Goal: Information Seeking & Learning: Learn about a topic

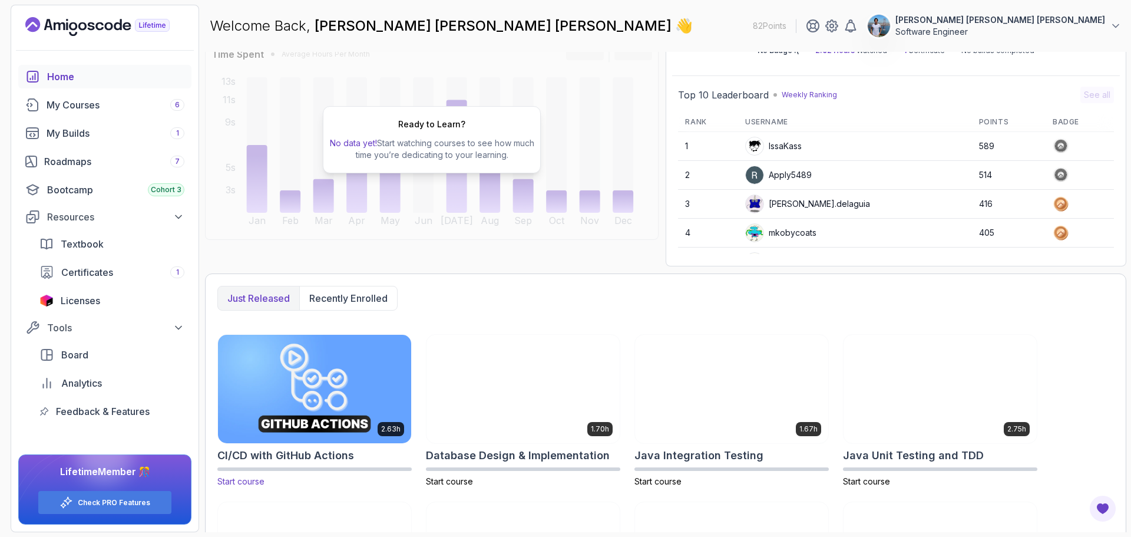
scroll to position [118, 0]
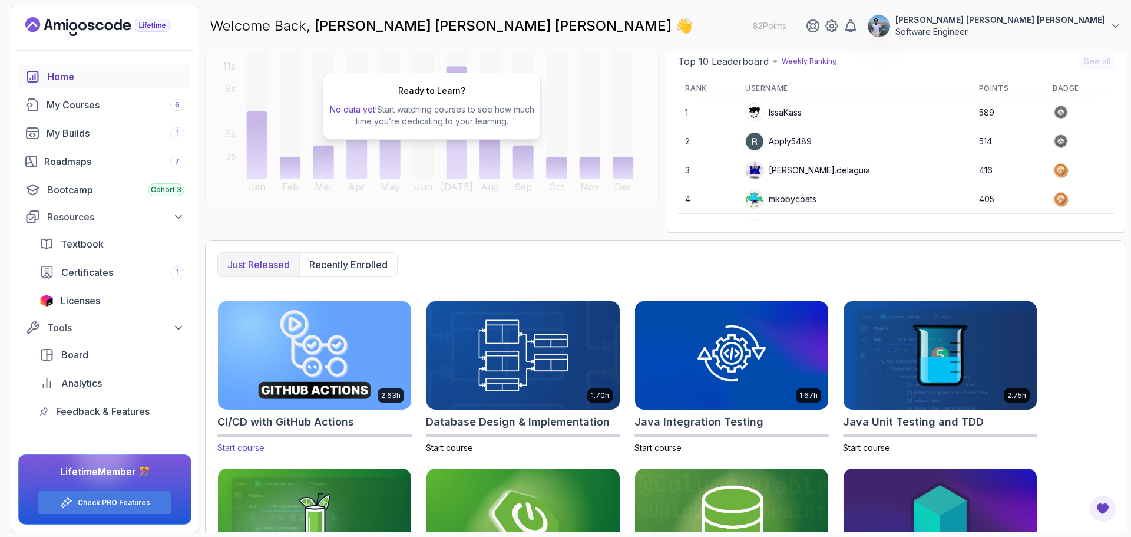
click at [349, 325] on img at bounding box center [314, 355] width 203 height 114
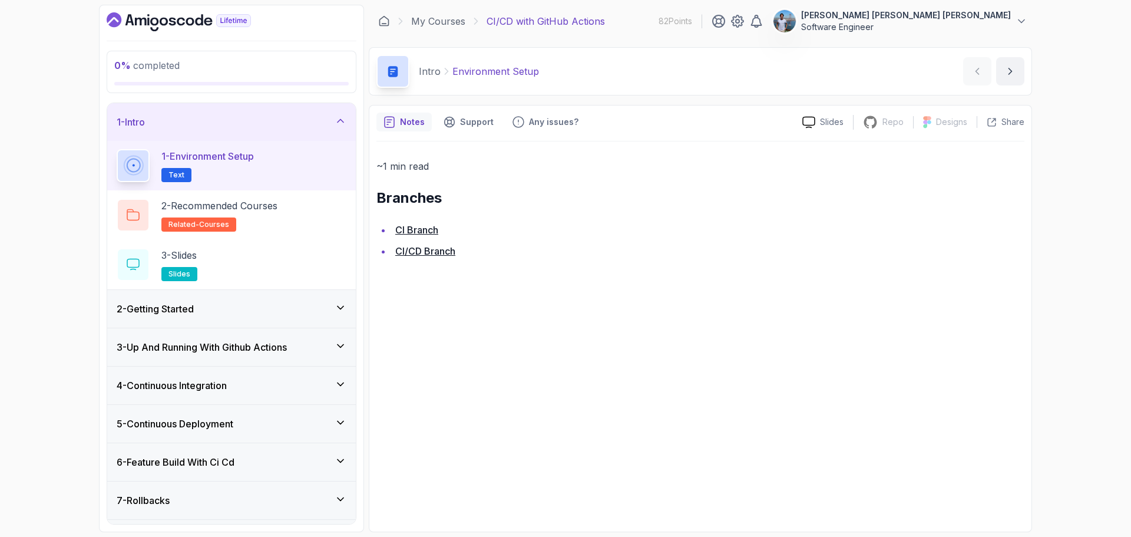
click at [283, 312] on div "2 - Getting Started" at bounding box center [232, 309] width 230 height 14
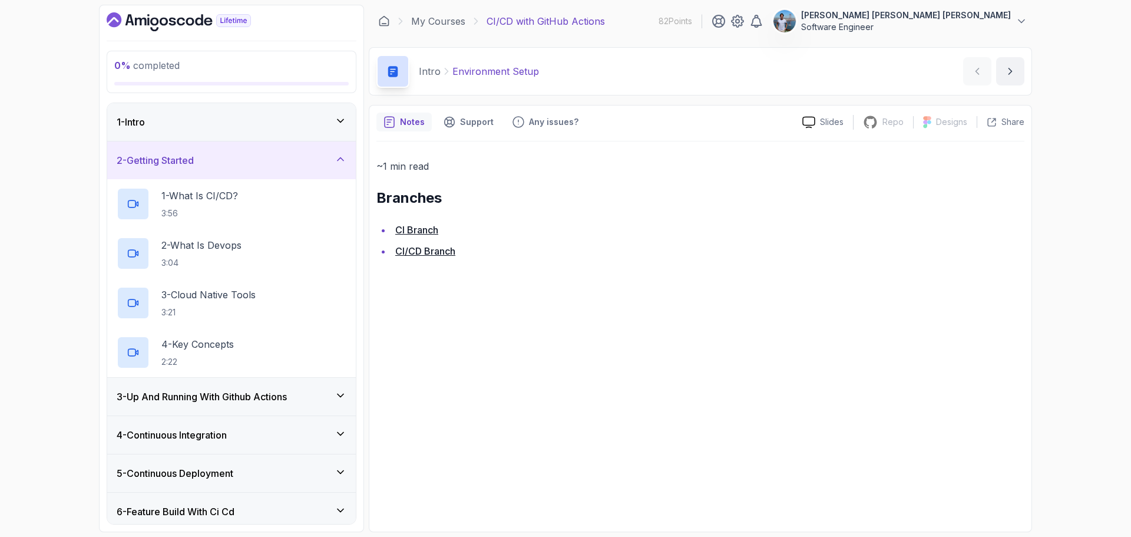
click at [246, 398] on h3 "3 - Up And Running With Github Actions" at bounding box center [202, 397] width 170 height 14
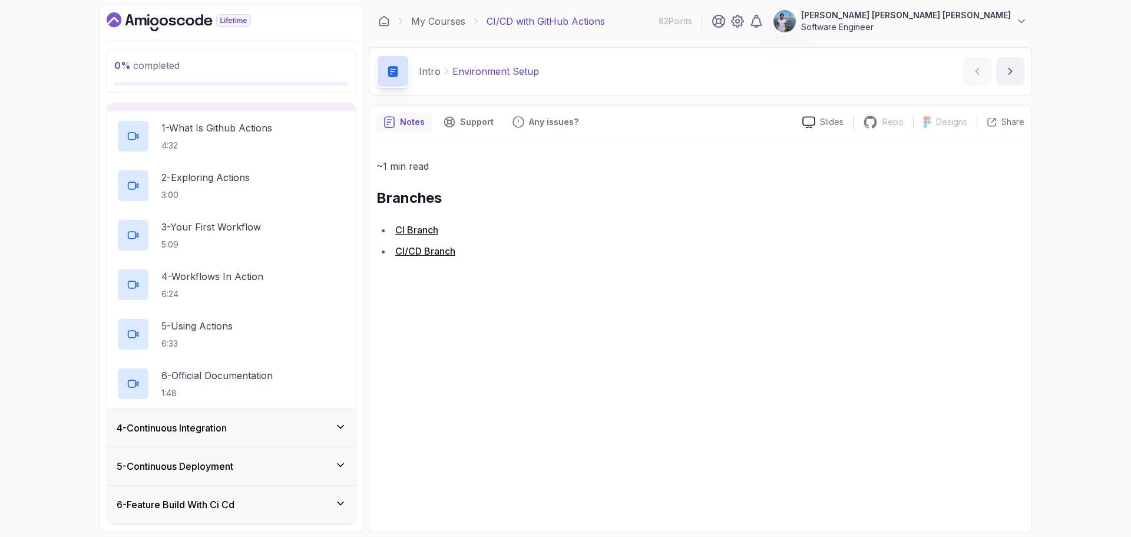
scroll to position [220, 0]
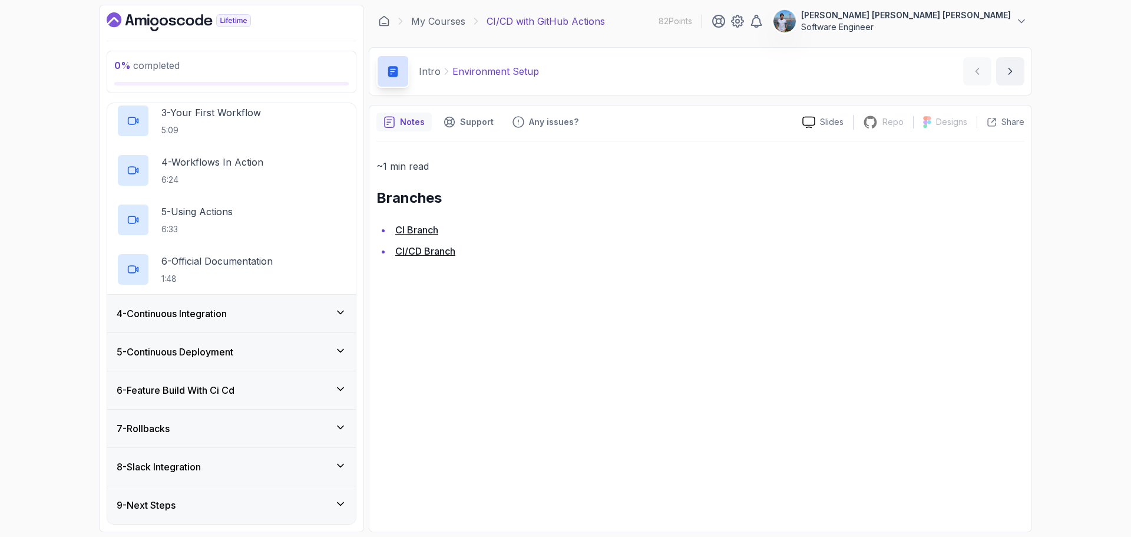
click at [269, 391] on div "6 - Feature Build With Ci Cd" at bounding box center [232, 390] width 230 height 14
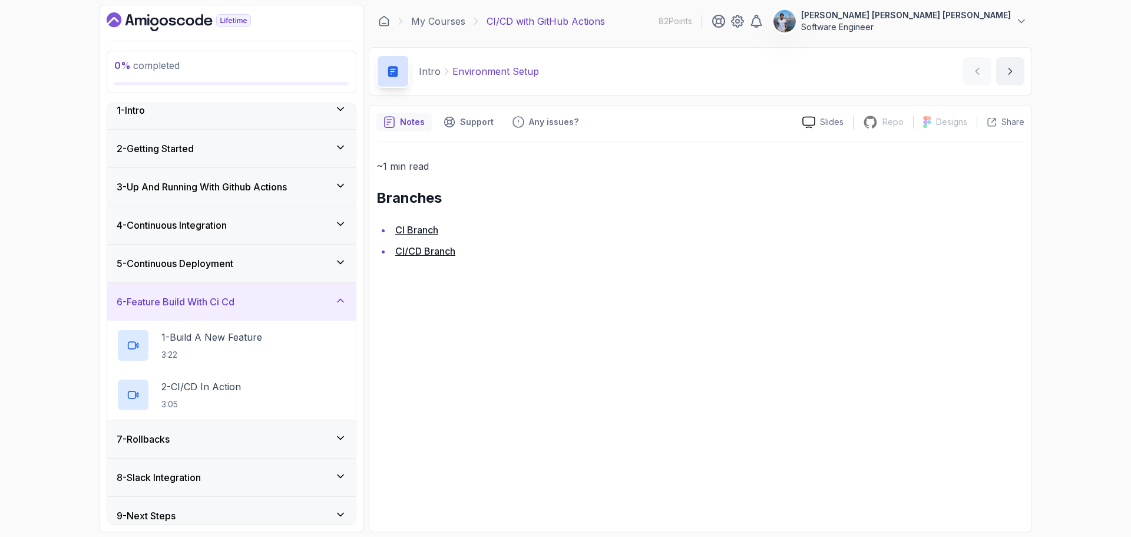
scroll to position [22, 0]
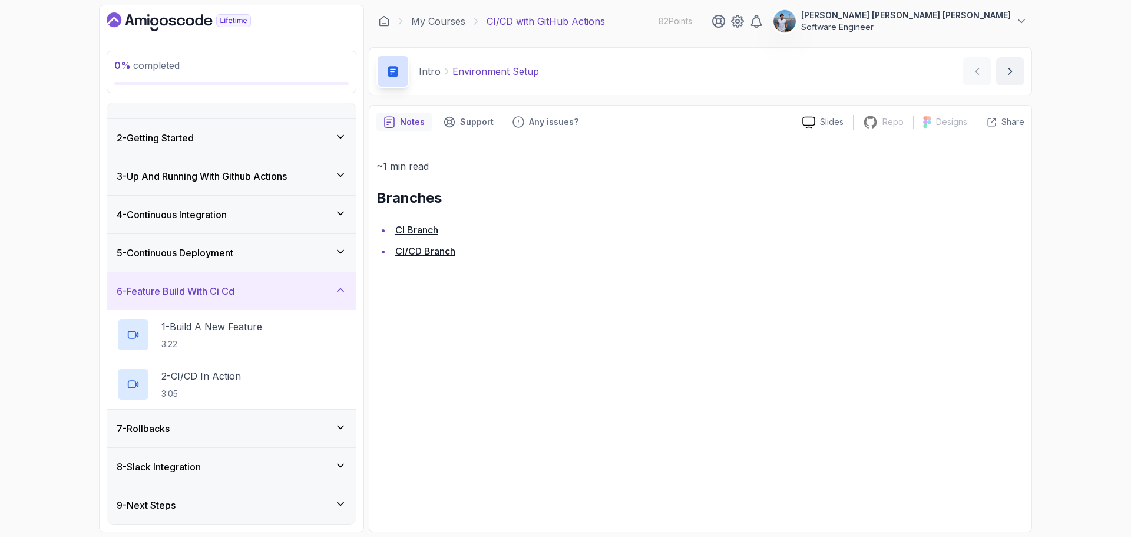
click at [273, 437] on div "7 - Rollbacks" at bounding box center [231, 429] width 249 height 38
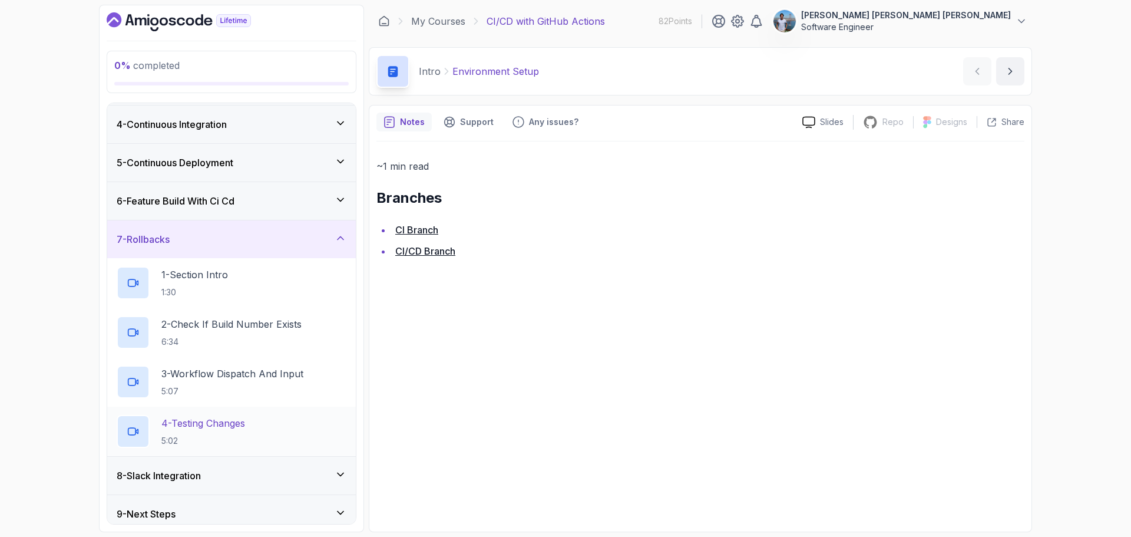
scroll to position [121, 0]
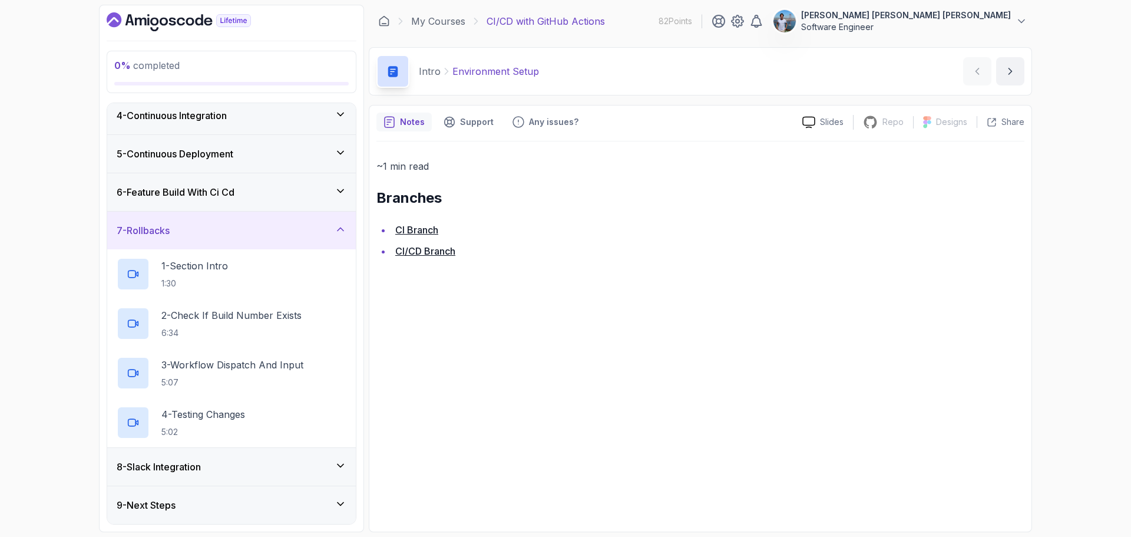
click at [270, 470] on div "8 - Slack Integration" at bounding box center [232, 467] width 230 height 14
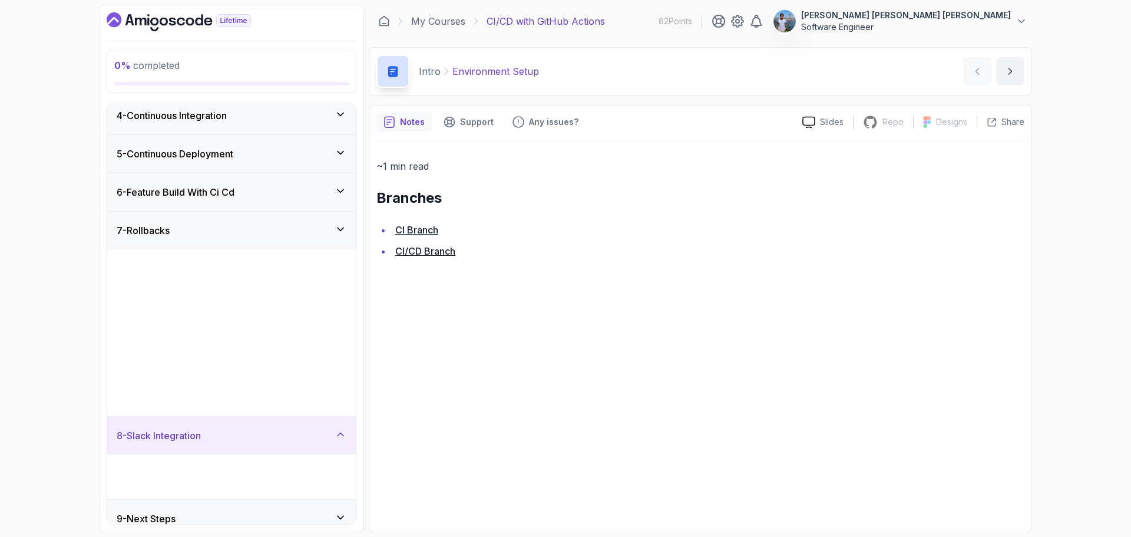
scroll to position [0, 0]
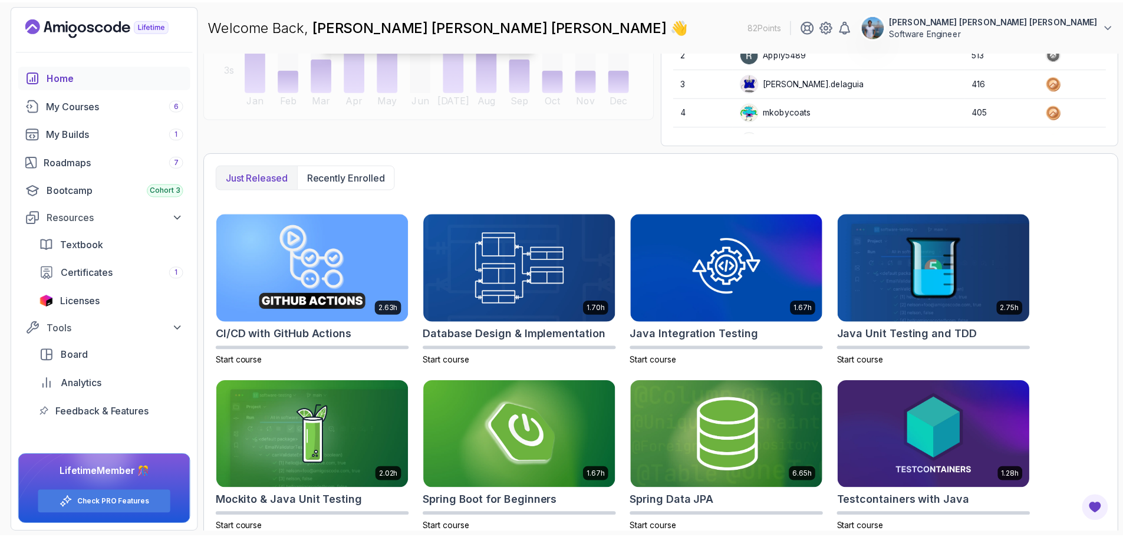
scroll to position [219, 0]
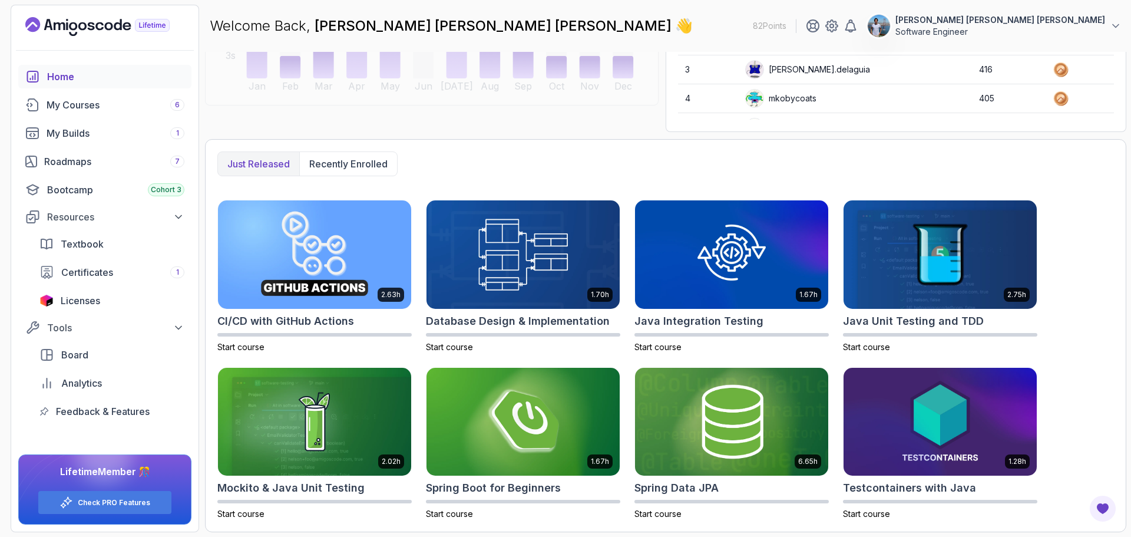
click at [98, 25] on icon "Landing page" at bounding box center [97, 26] width 144 height 19
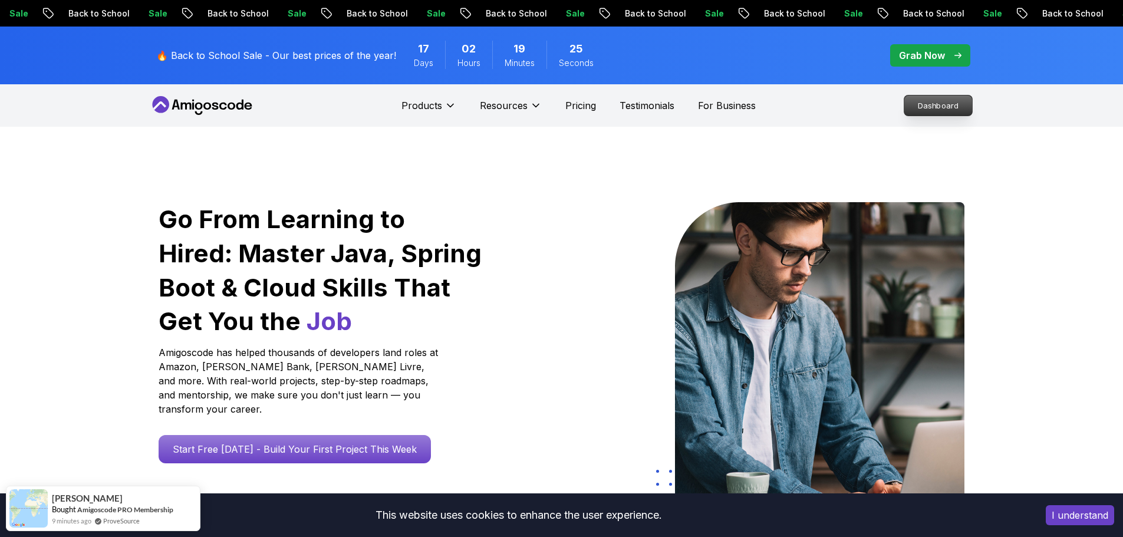
click at [935, 111] on p "Dashboard" at bounding box center [938, 105] width 68 height 20
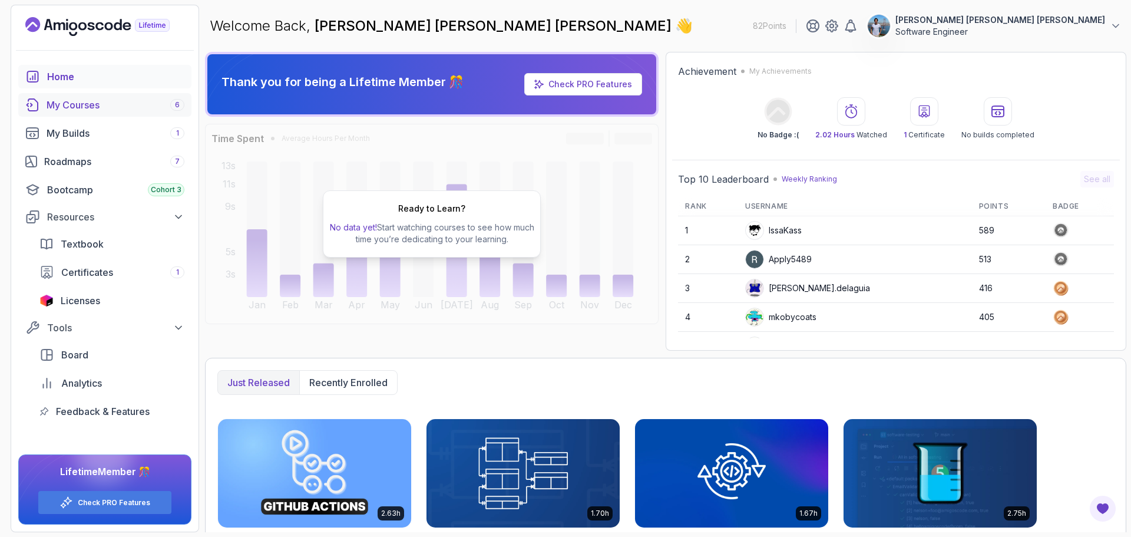
click at [72, 107] on div "My Courses 6" at bounding box center [116, 105] width 138 height 14
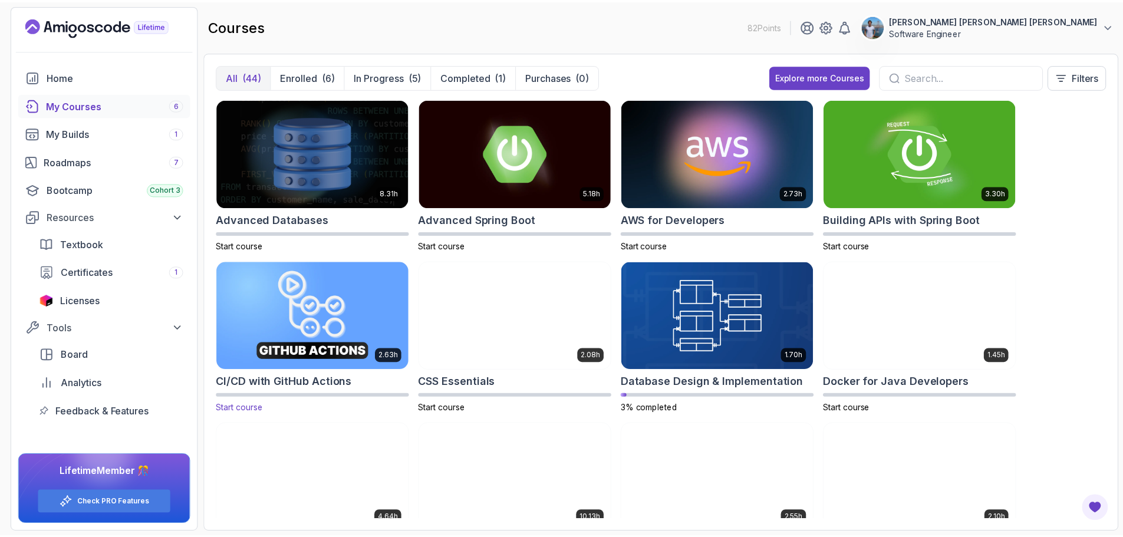
scroll to position [59, 0]
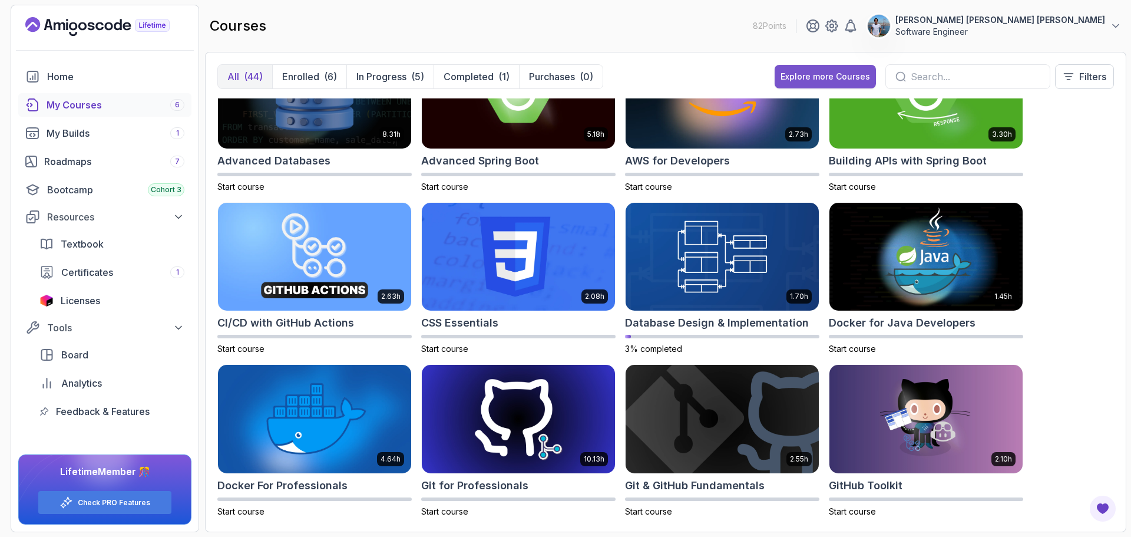
click at [801, 80] on div "Explore more Courses" at bounding box center [826, 77] width 90 height 12
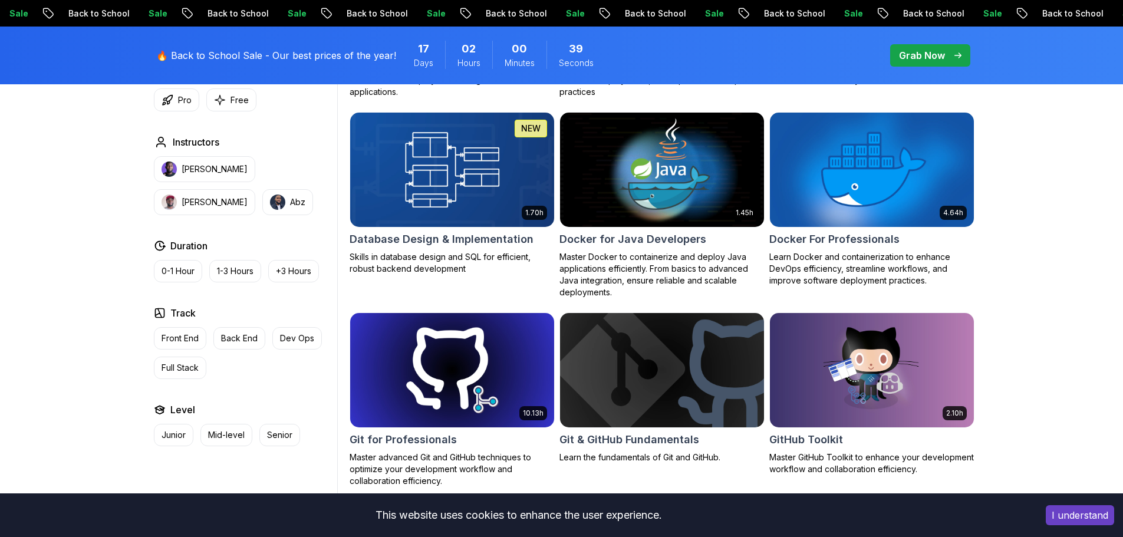
scroll to position [2739, 0]
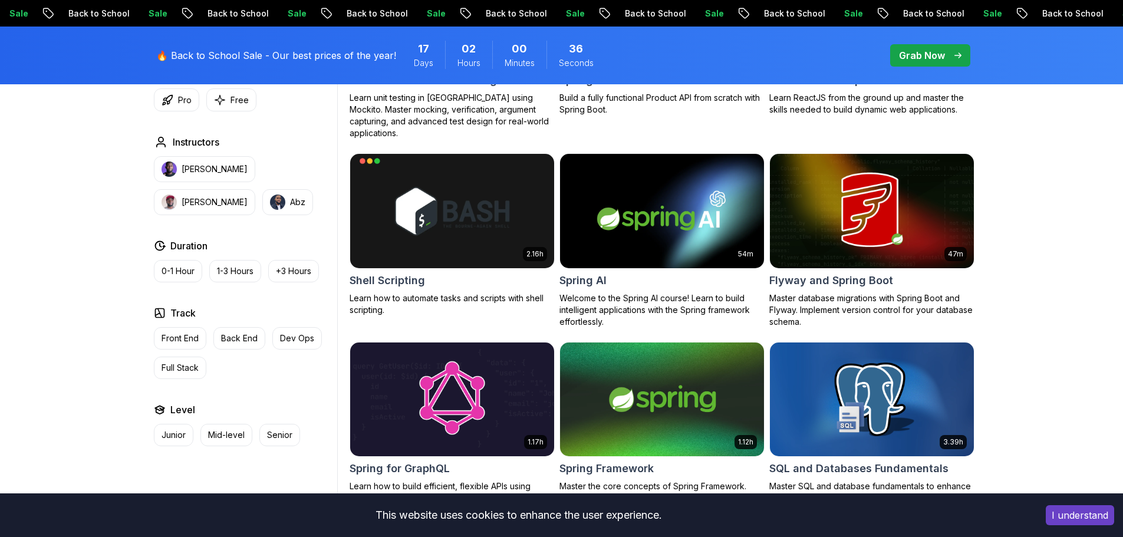
click at [817, 209] on img at bounding box center [871, 211] width 214 height 120
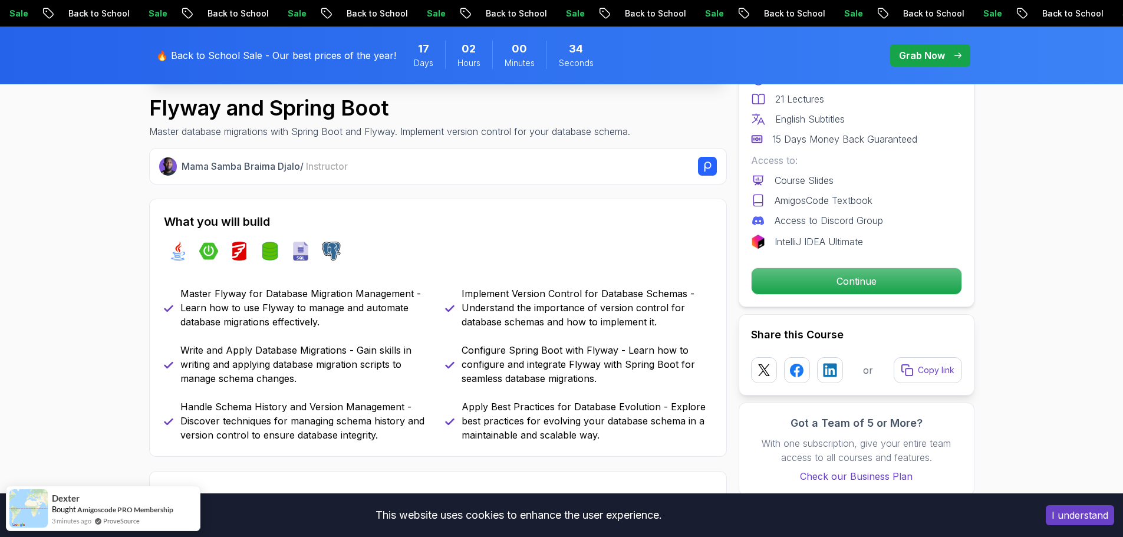
scroll to position [59, 0]
